Goal: Information Seeking & Learning: Learn about a topic

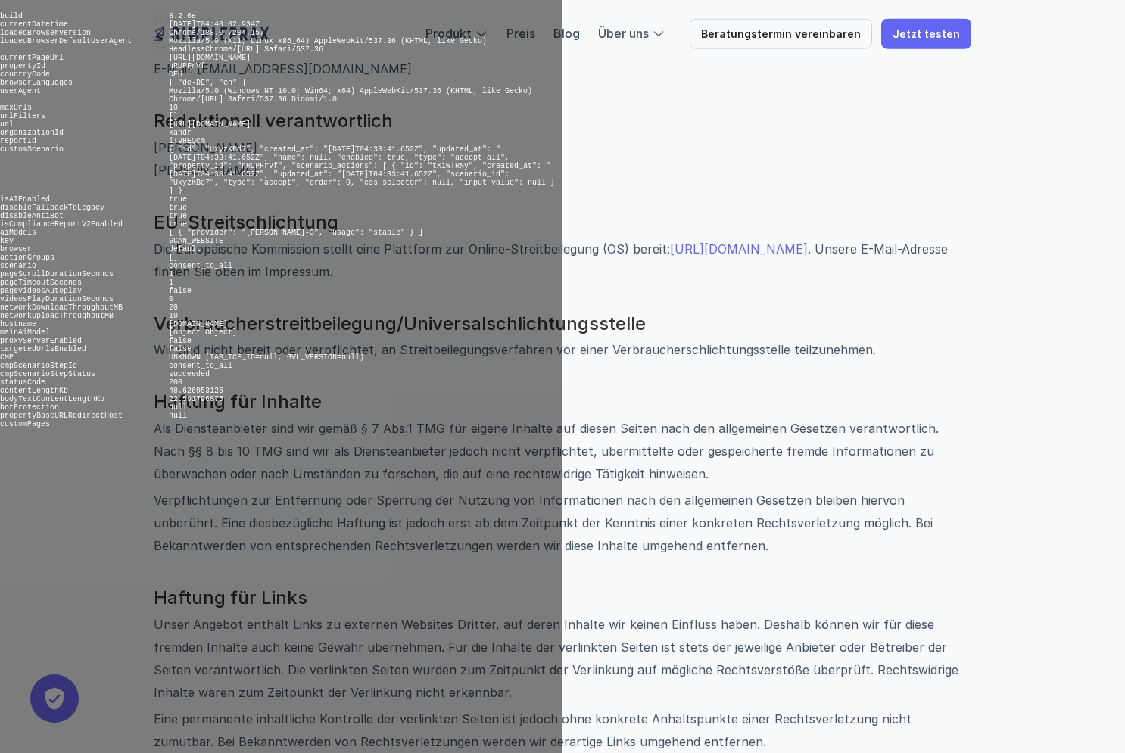
scroll to position [868, 0]
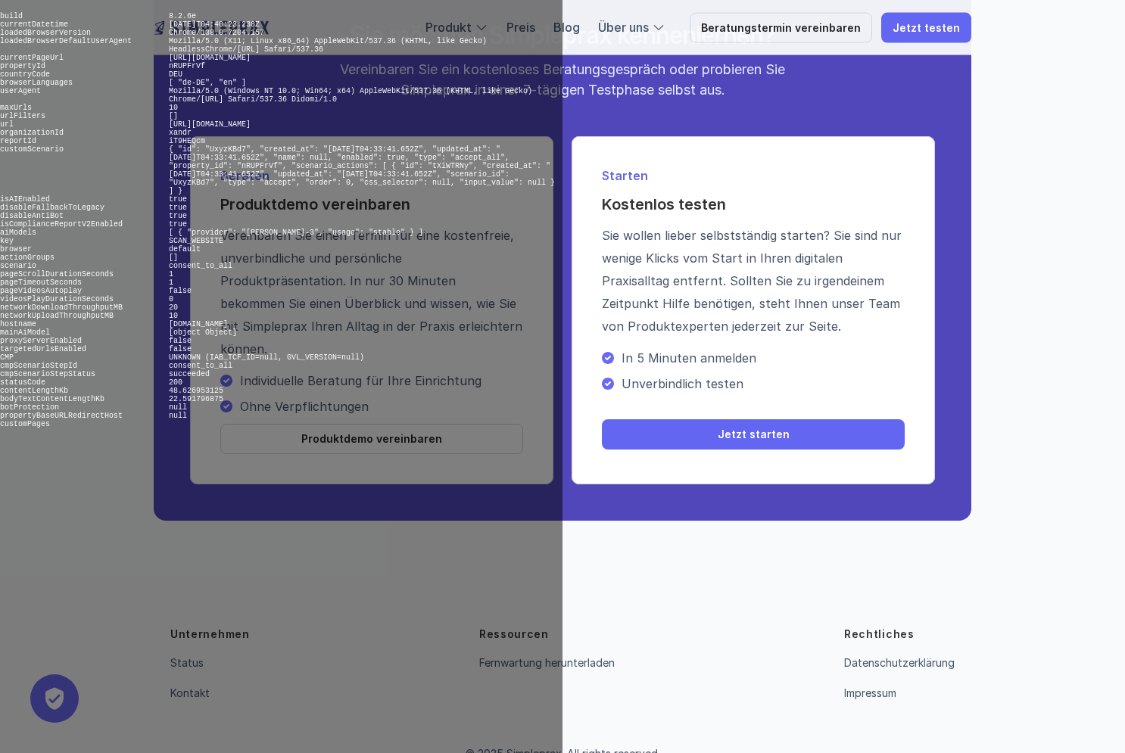
scroll to position [1597, 0]
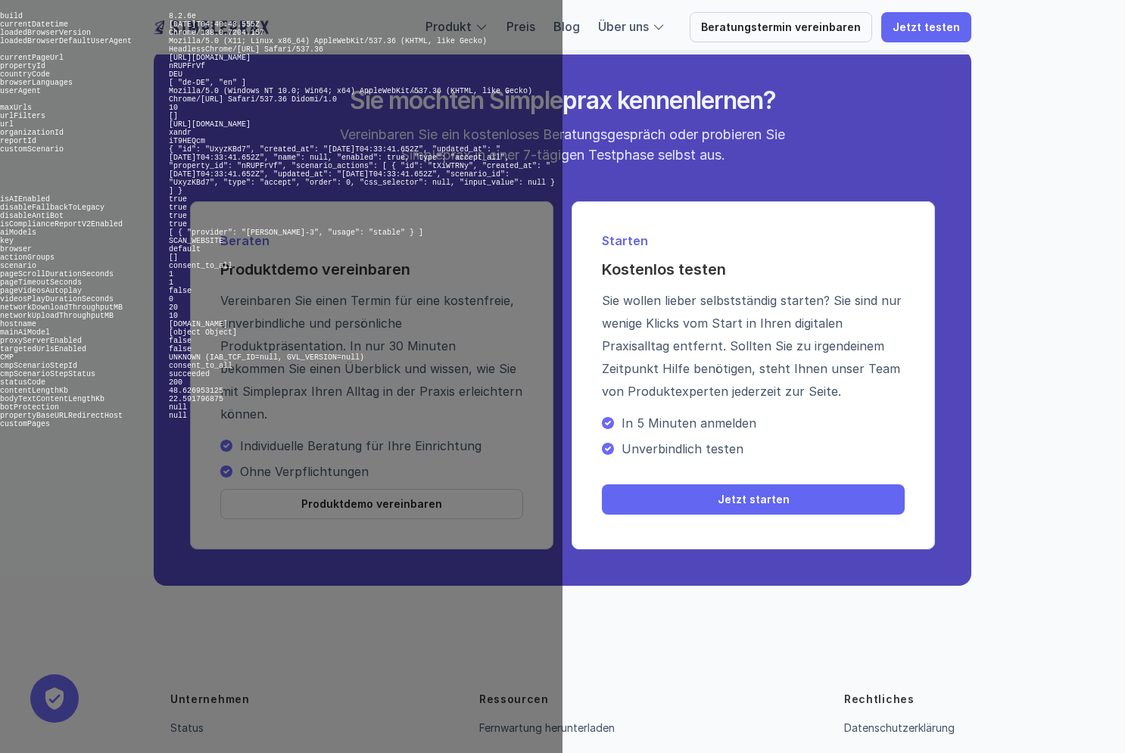
scroll to position [2094, 0]
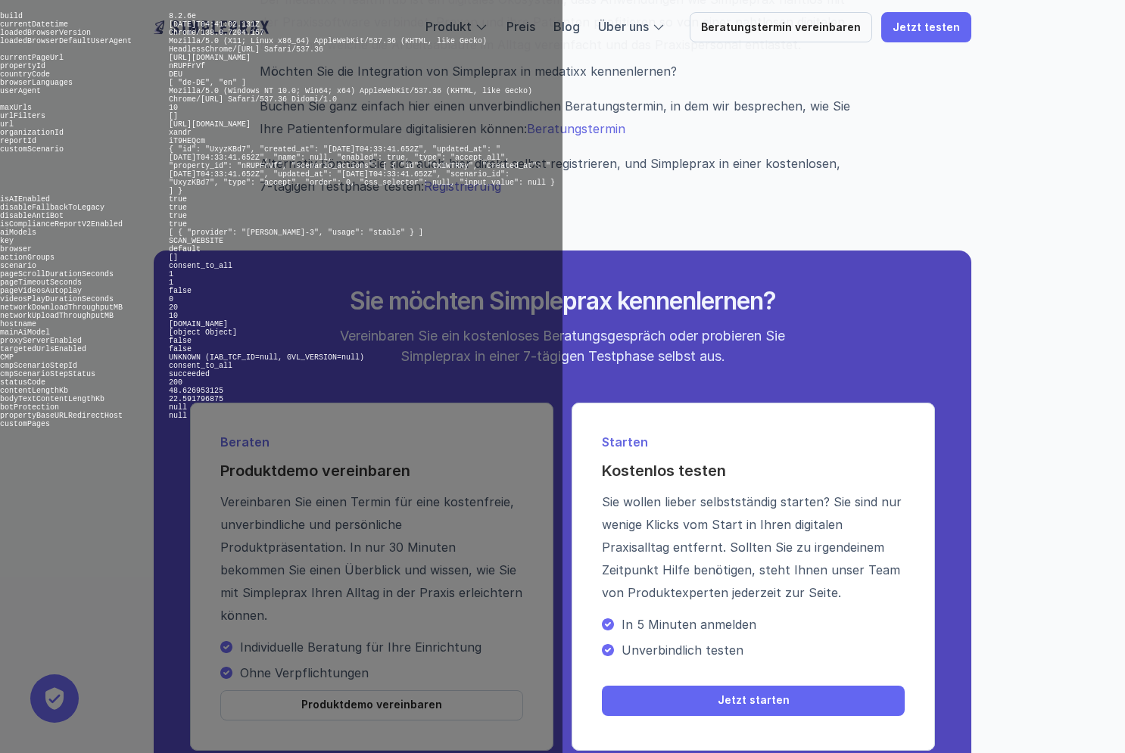
scroll to position [1863, 0]
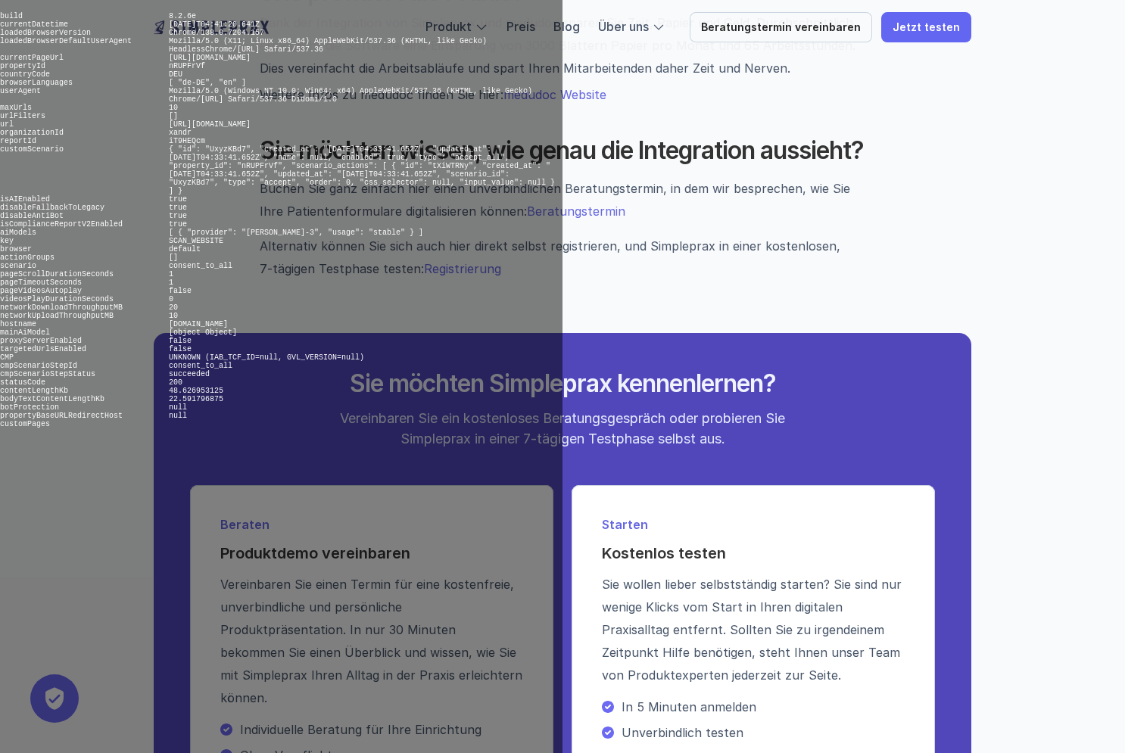
scroll to position [2180, 0]
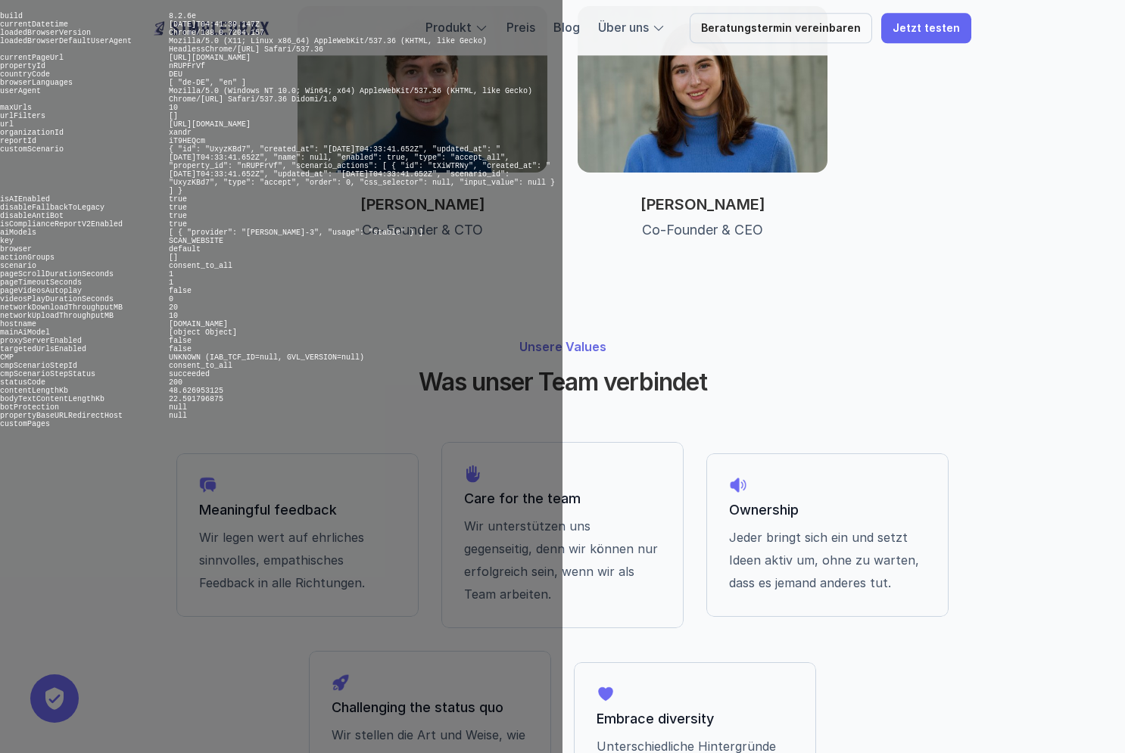
scroll to position [1158, 0]
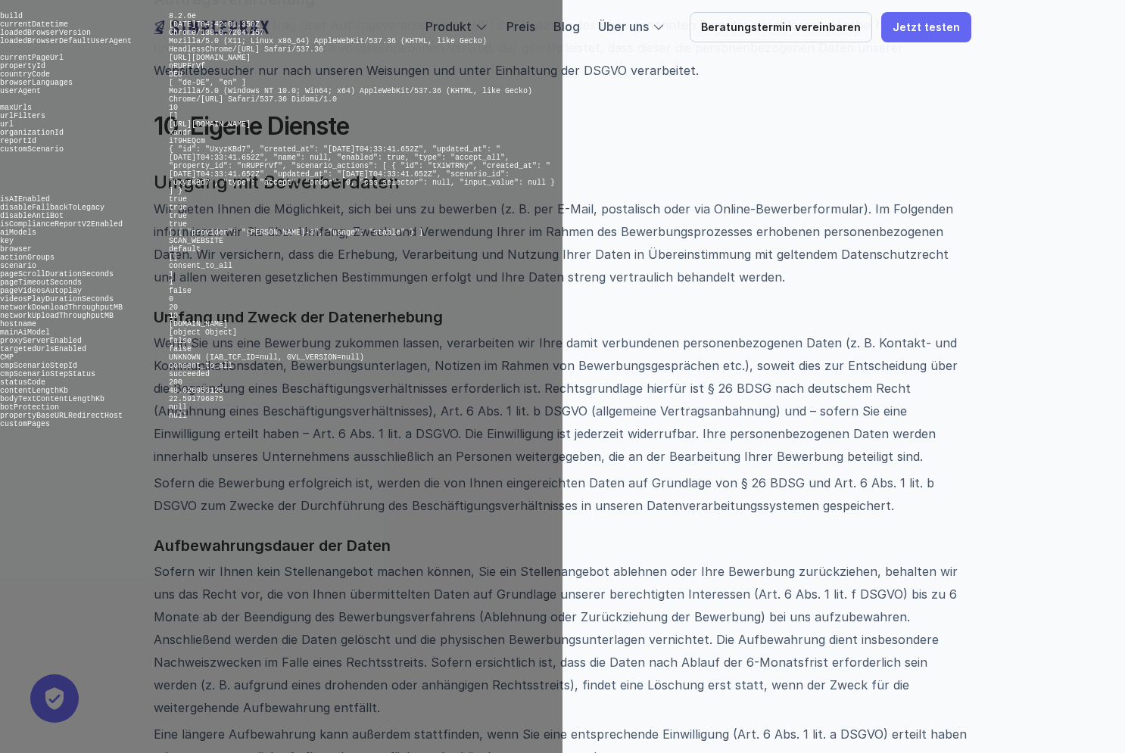
scroll to position [15653, 0]
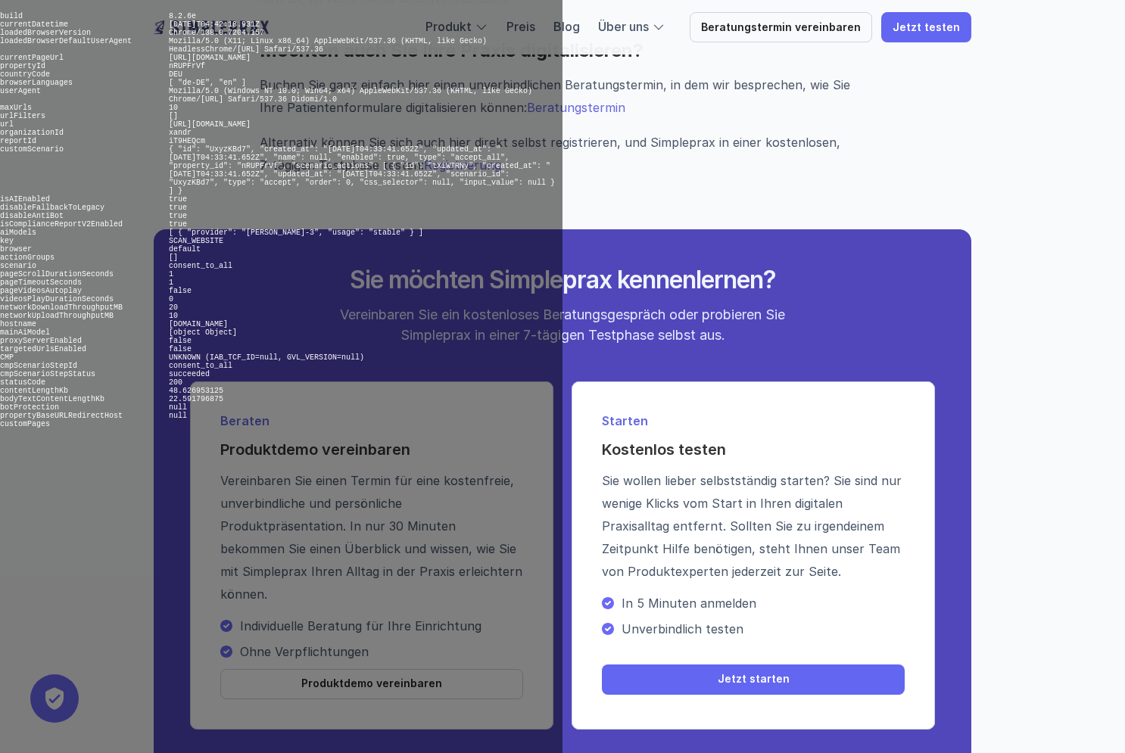
scroll to position [2479, 0]
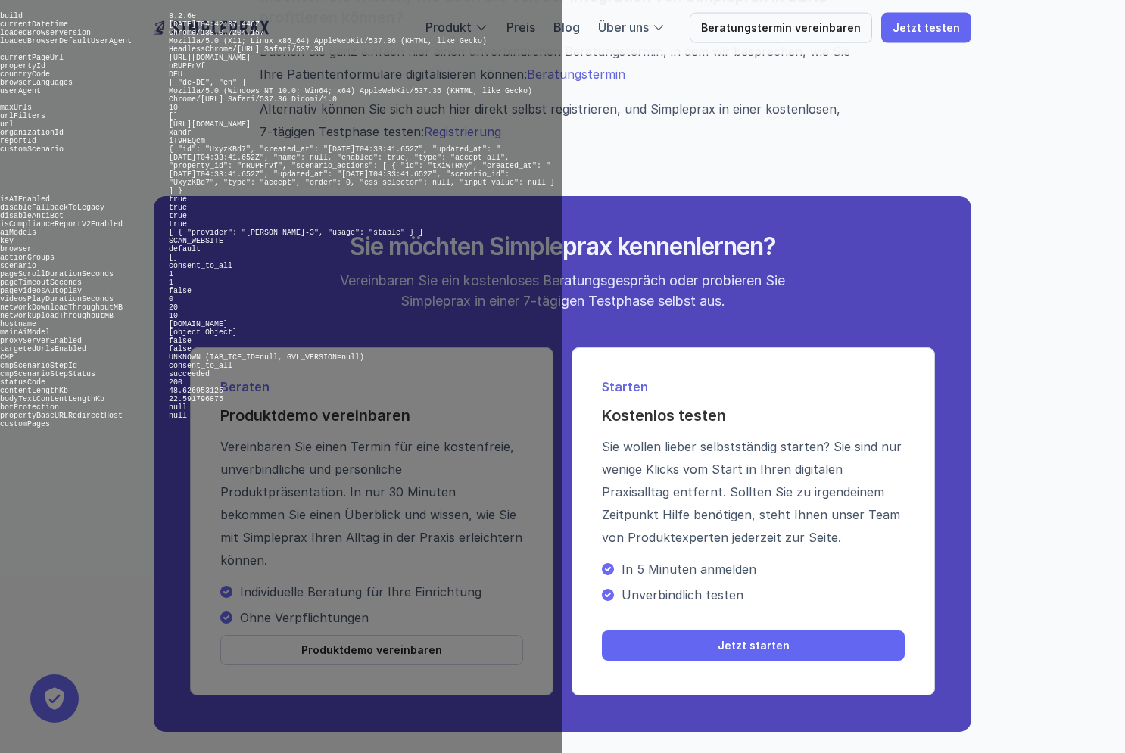
scroll to position [2036, 0]
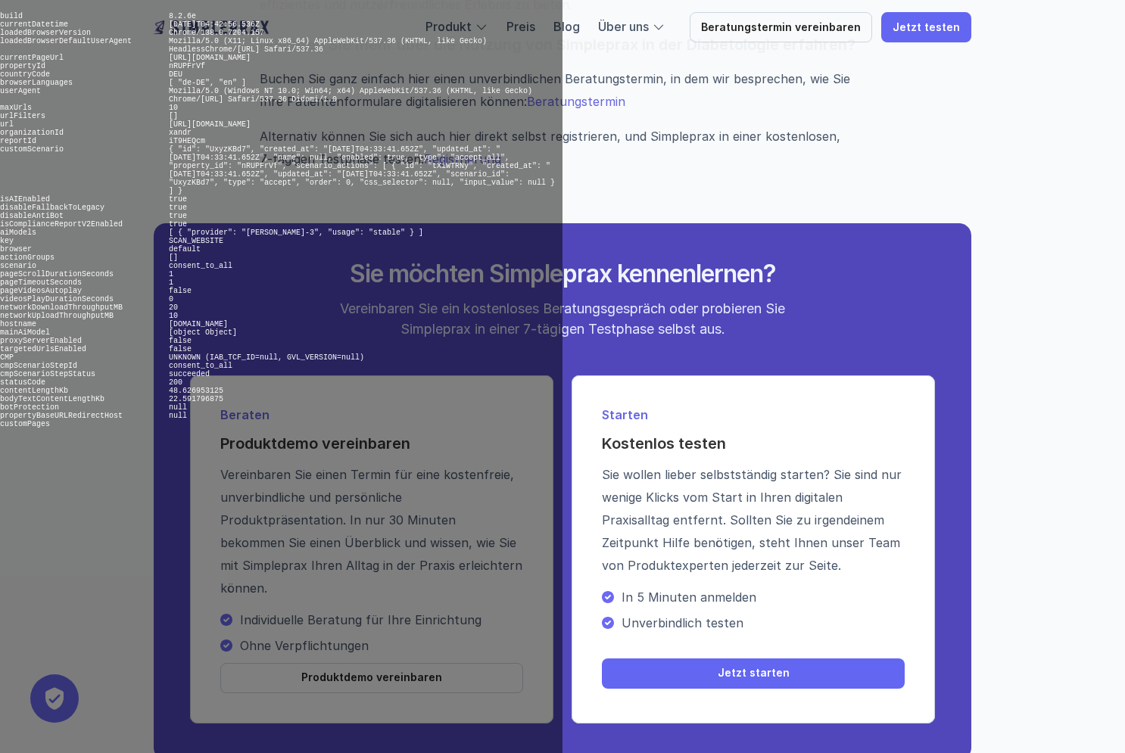
scroll to position [2495, 0]
